Goal: Task Accomplishment & Management: Manage account settings

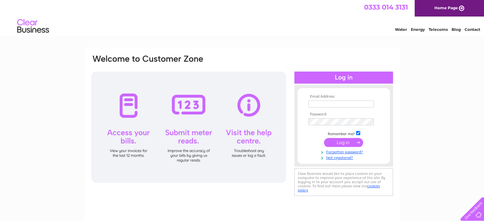
click at [127, 138] on div at bounding box center [188, 127] width 195 height 111
click at [130, 110] on div at bounding box center [188, 127] width 195 height 111
click at [316, 103] on input "text" at bounding box center [341, 105] width 66 height 8
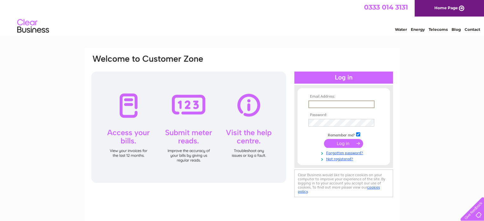
click at [321, 102] on input "text" at bounding box center [341, 105] width 66 height 8
drag, startPoint x: 336, startPoint y: 105, endPoint x: 317, endPoint y: 105, distance: 18.8
click at [317, 105] on input "text" at bounding box center [341, 105] width 66 height 8
type input "nataliebickley13@gmail.com"
click at [330, 144] on input "submit" at bounding box center [343, 142] width 39 height 9
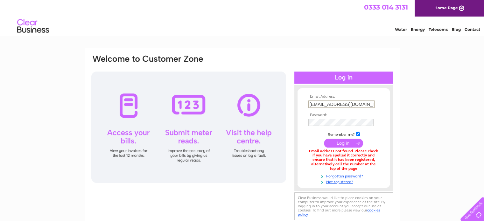
click at [339, 104] on input "nataliebickley13@gmail.com" at bounding box center [341, 105] width 66 height 8
type input "nataliebickley123@gmail.com"
click at [331, 145] on input "submit" at bounding box center [343, 142] width 39 height 9
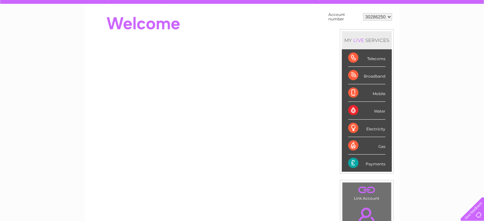
scroll to position [64, 0]
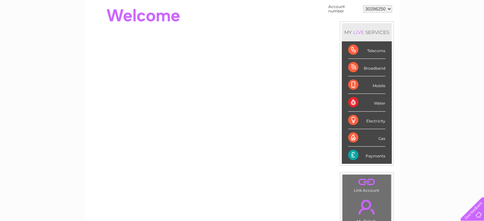
click at [373, 156] on div "Payments" at bounding box center [366, 155] width 37 height 17
click at [355, 156] on div "Payments" at bounding box center [366, 155] width 37 height 17
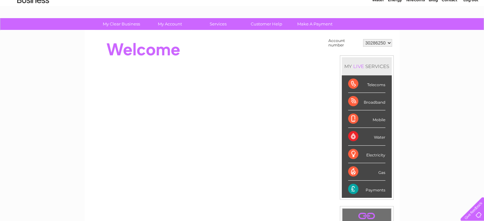
scroll to position [0, 0]
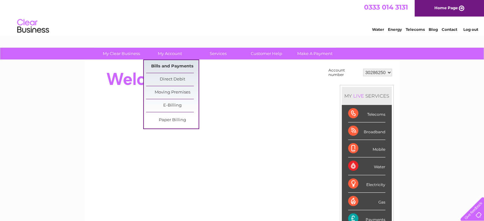
click at [175, 64] on link "Bills and Payments" at bounding box center [172, 66] width 53 height 13
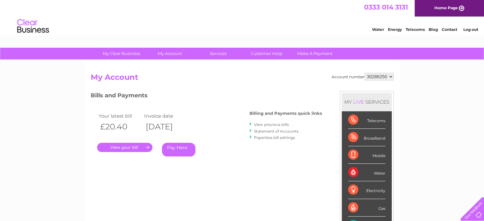
click at [128, 147] on link "." at bounding box center [124, 147] width 55 height 9
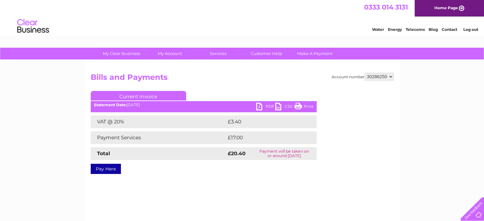
click at [261, 107] on link "PDF" at bounding box center [265, 107] width 19 height 9
click at [470, 30] on link "Log out" at bounding box center [470, 29] width 15 height 5
